Goal: Task Accomplishment & Management: Manage account settings

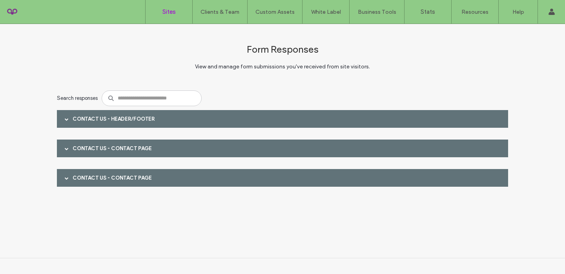
click at [173, 8] on label "Sites" at bounding box center [168, 11] width 13 height 7
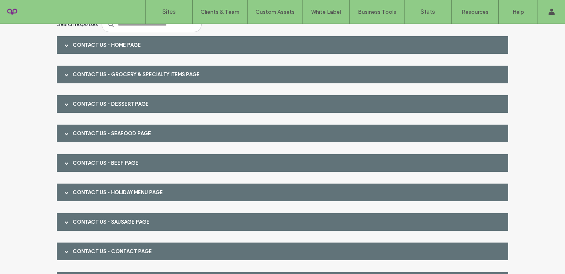
scroll to position [72, 0]
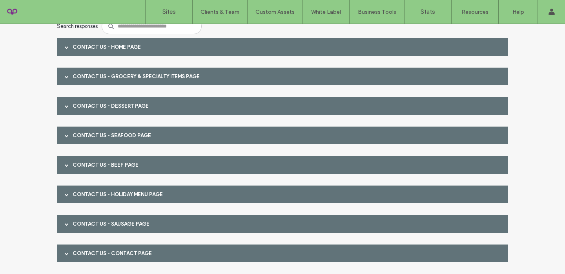
click at [67, 49] on div at bounding box center [67, 47] width 12 height 14
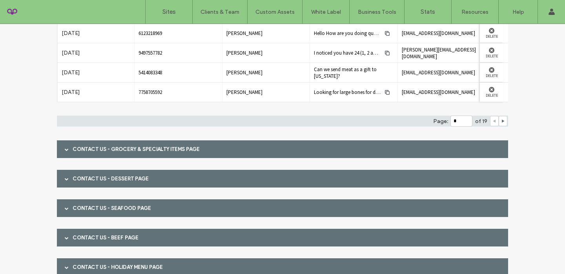
scroll to position [157, 0]
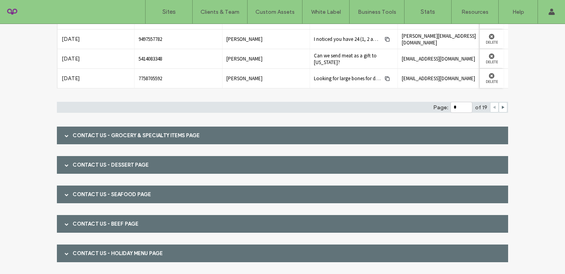
click at [65, 134] on span at bounding box center [67, 135] width 4 height 4
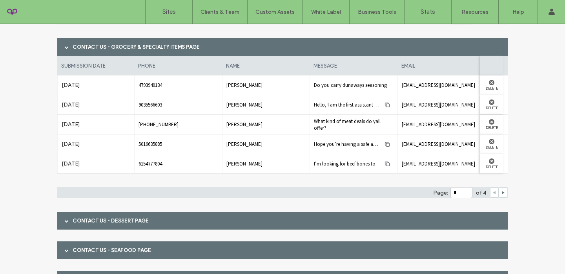
scroll to position [247, 0]
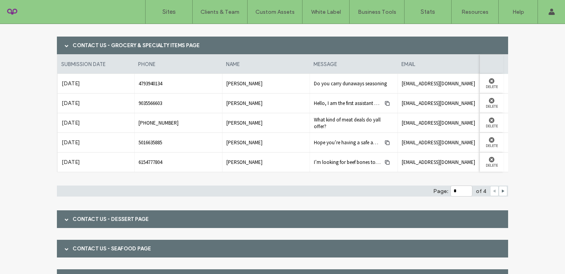
click at [69, 218] on div at bounding box center [67, 219] width 12 height 14
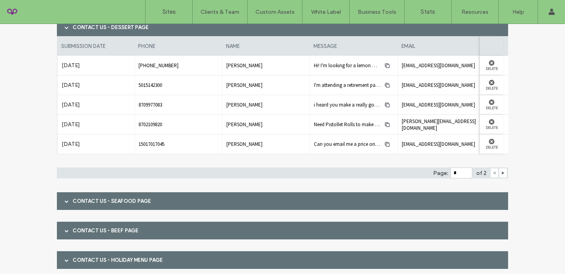
scroll to position [445, 0]
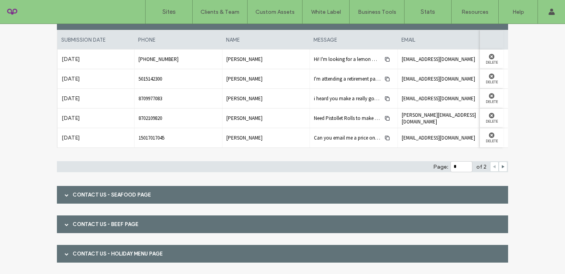
click at [70, 197] on div "Contact Us - Seafood page" at bounding box center [282, 195] width 451 height 18
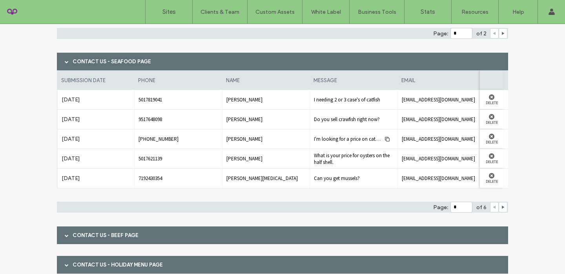
scroll to position [578, 0]
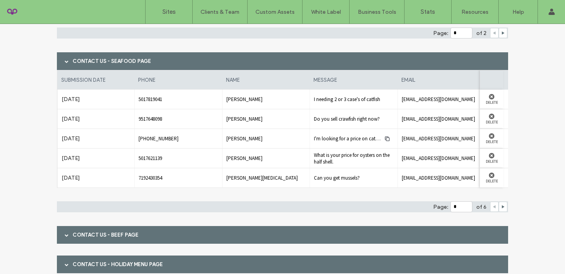
click at [76, 236] on div "Contact Us - Beef page" at bounding box center [282, 235] width 451 height 18
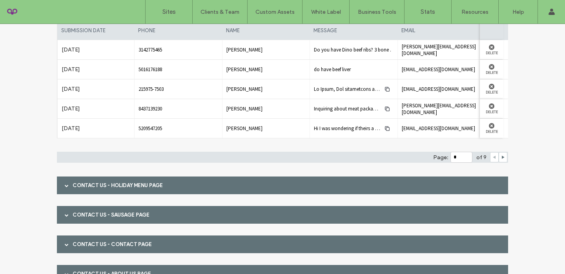
scroll to position [875, 0]
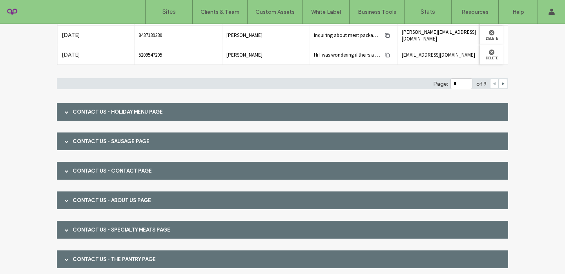
click at [128, 110] on div "Contact Us - Holiday Menu page" at bounding box center [282, 112] width 451 height 18
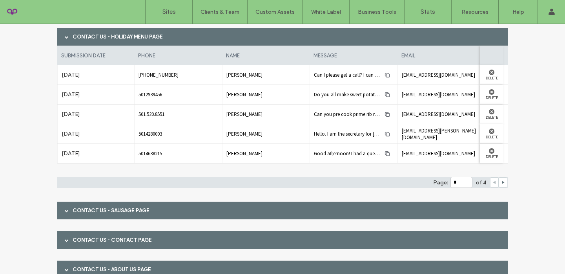
scroll to position [1085, 0]
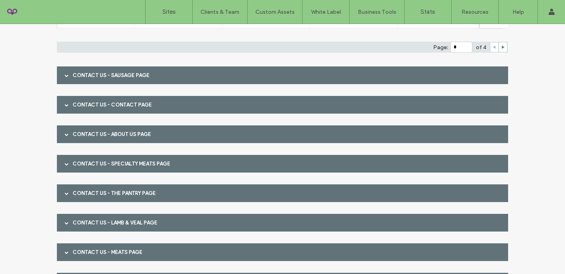
click at [73, 75] on div "Contact Us - Sausage page" at bounding box center [282, 75] width 451 height 18
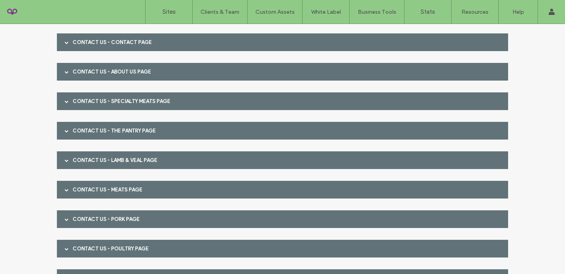
scroll to position [1286, 0]
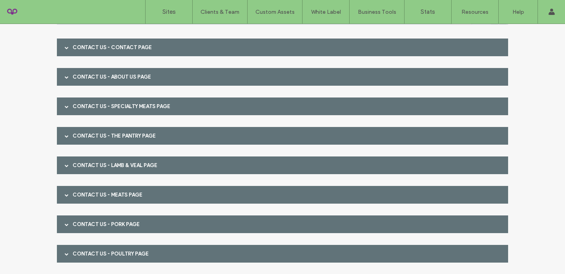
click at [69, 50] on div at bounding box center [67, 47] width 12 height 14
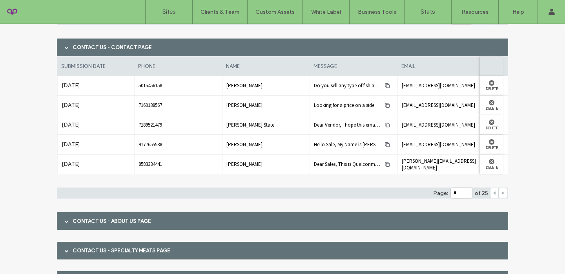
click at [501, 194] on icon at bounding box center [503, 193] width 4 height 4
type input "*"
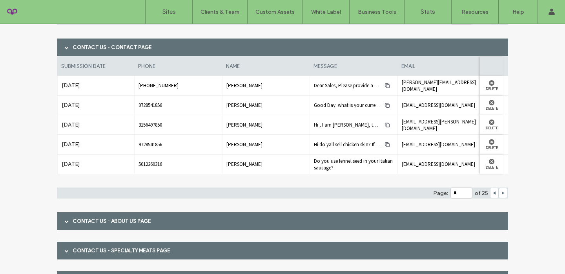
click at [379, 217] on div "Contact Us - About Us page" at bounding box center [282, 221] width 451 height 18
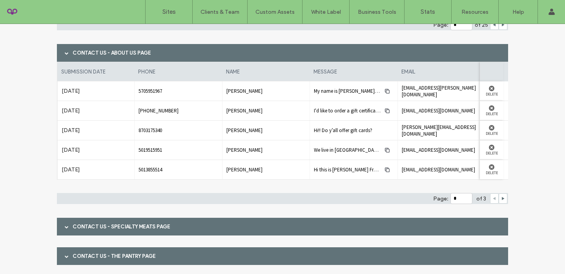
scroll to position [1459, 0]
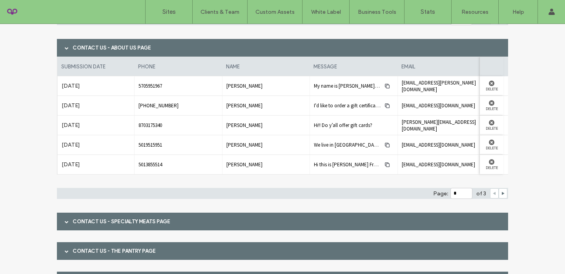
click at [379, 217] on div "Contact Us - Specialty Meats page" at bounding box center [282, 221] width 451 height 18
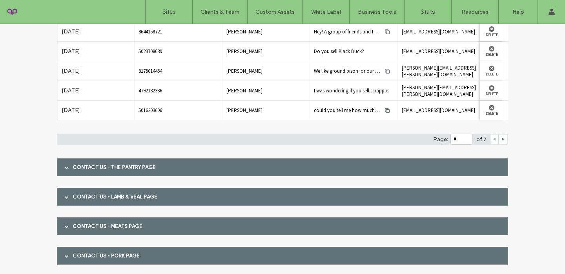
scroll to position [1695, 0]
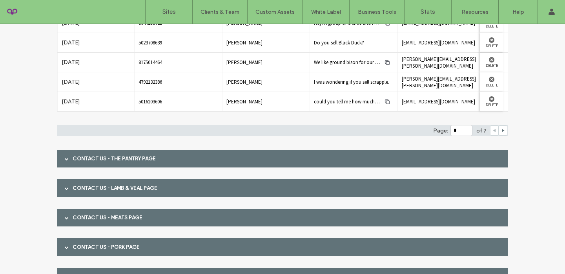
click at [67, 159] on div at bounding box center [67, 159] width 12 height 14
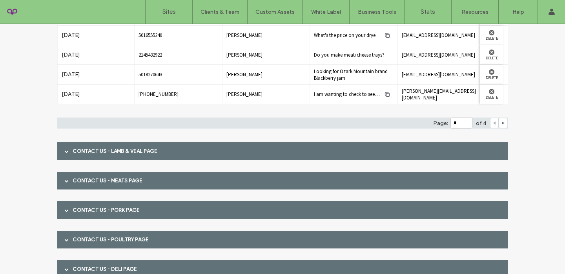
scroll to position [1908, 0]
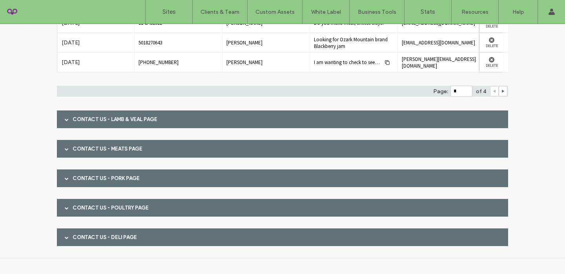
click at [365, 119] on div "Contact Us - Lamb & Veal page" at bounding box center [282, 119] width 451 height 18
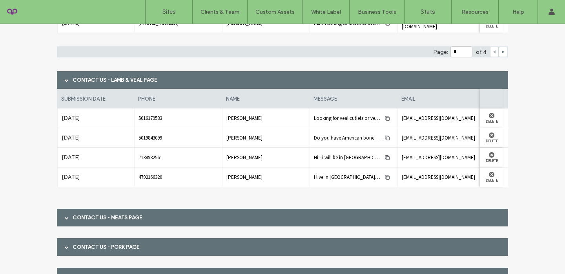
scroll to position [2016, 0]
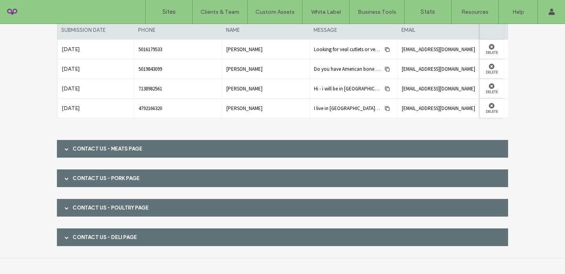
click at [101, 152] on div "Contact Us - Meats page" at bounding box center [282, 149] width 451 height 18
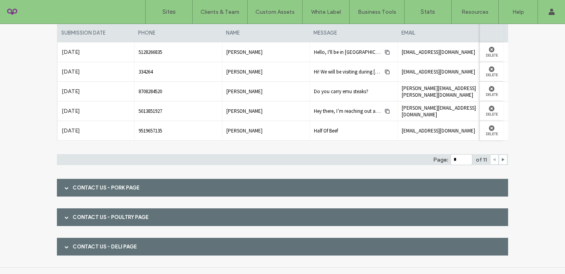
scroll to position [2147, 0]
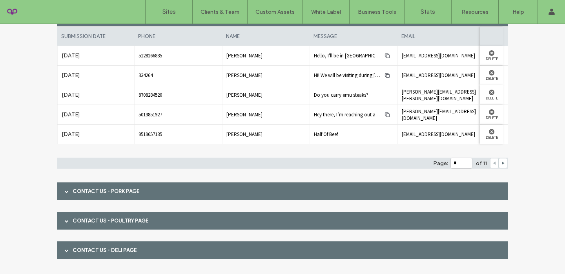
click at [84, 195] on div "Contact Us - Pork page" at bounding box center [282, 191] width 451 height 18
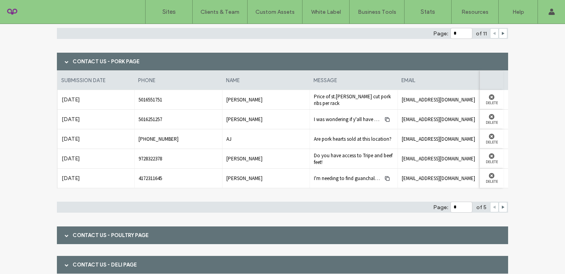
scroll to position [2279, 0]
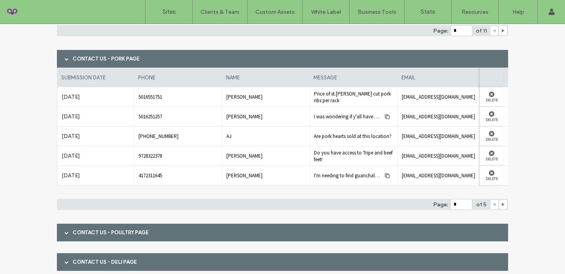
click at [86, 236] on div "Contact Us - Poultry page" at bounding box center [282, 232] width 451 height 18
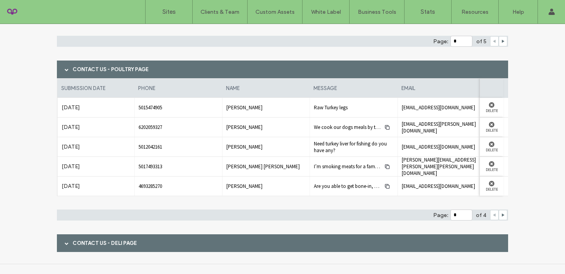
click at [88, 245] on div "Contact Us - Deli page" at bounding box center [282, 243] width 451 height 18
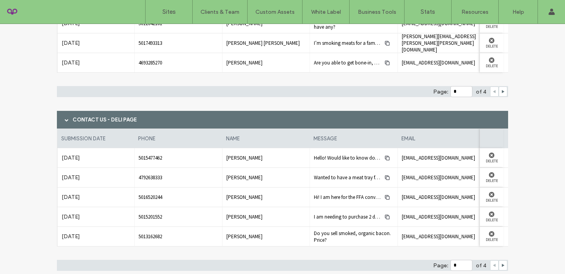
scroll to position [2592, 0]
